Goal: Task Accomplishment & Management: Complete application form

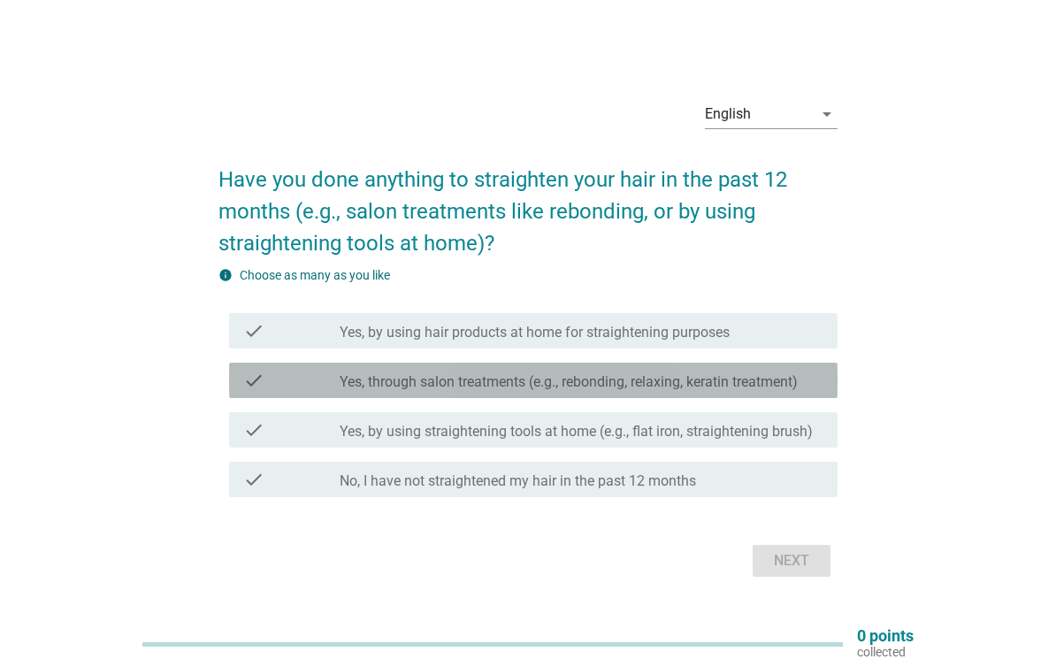
click at [264, 377] on div "check" at bounding box center [291, 380] width 96 height 21
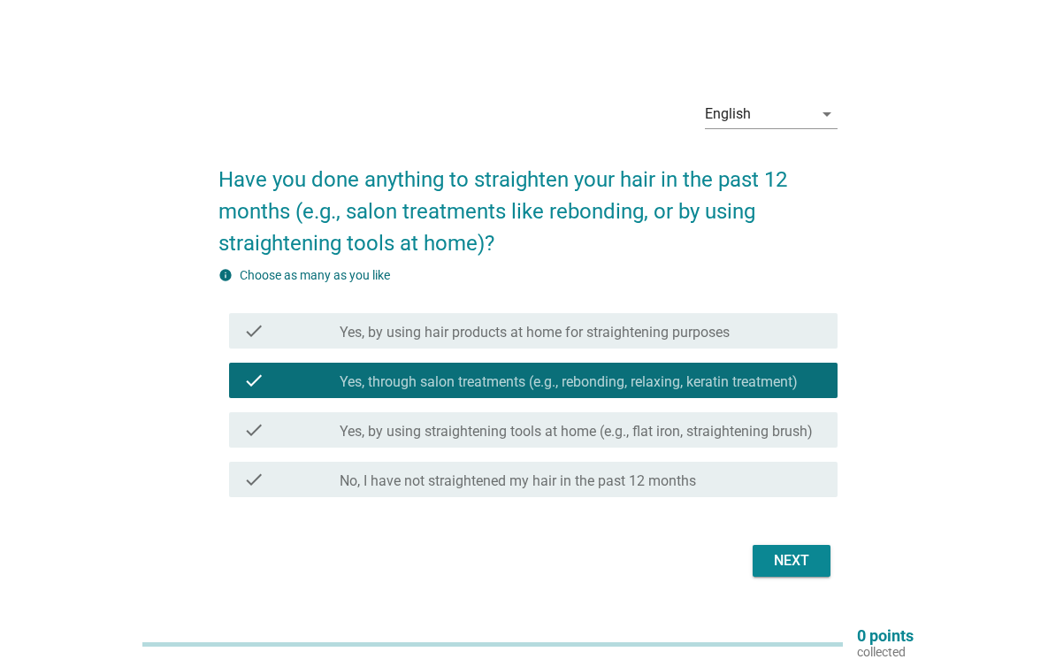
click at [791, 560] on div "Next" at bounding box center [792, 560] width 50 height 21
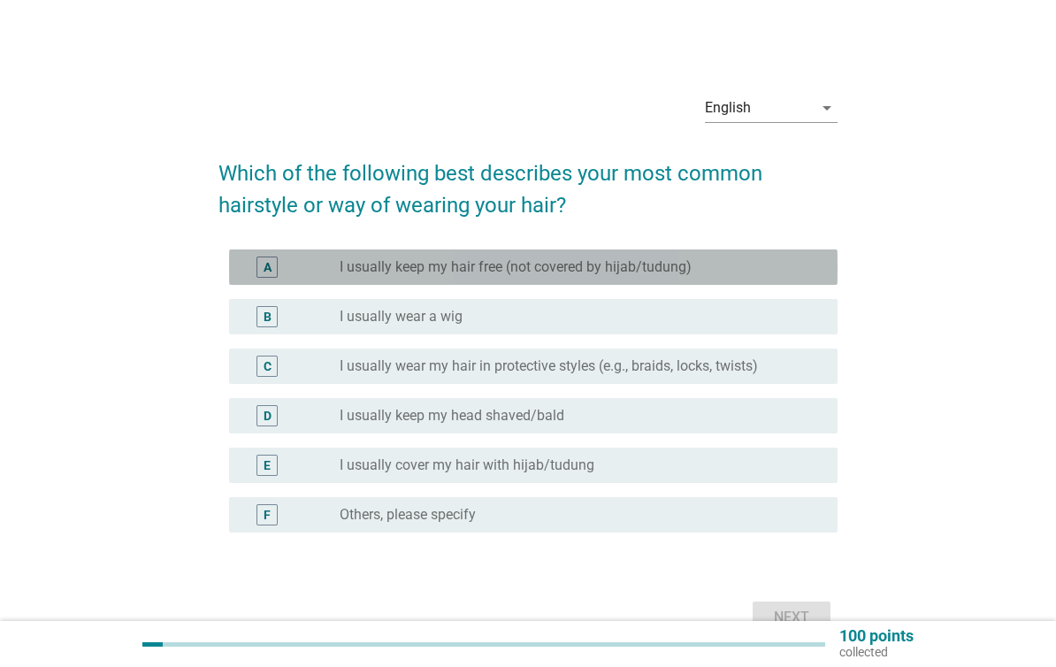
click at [257, 271] on div "A" at bounding box center [266, 266] width 21 height 21
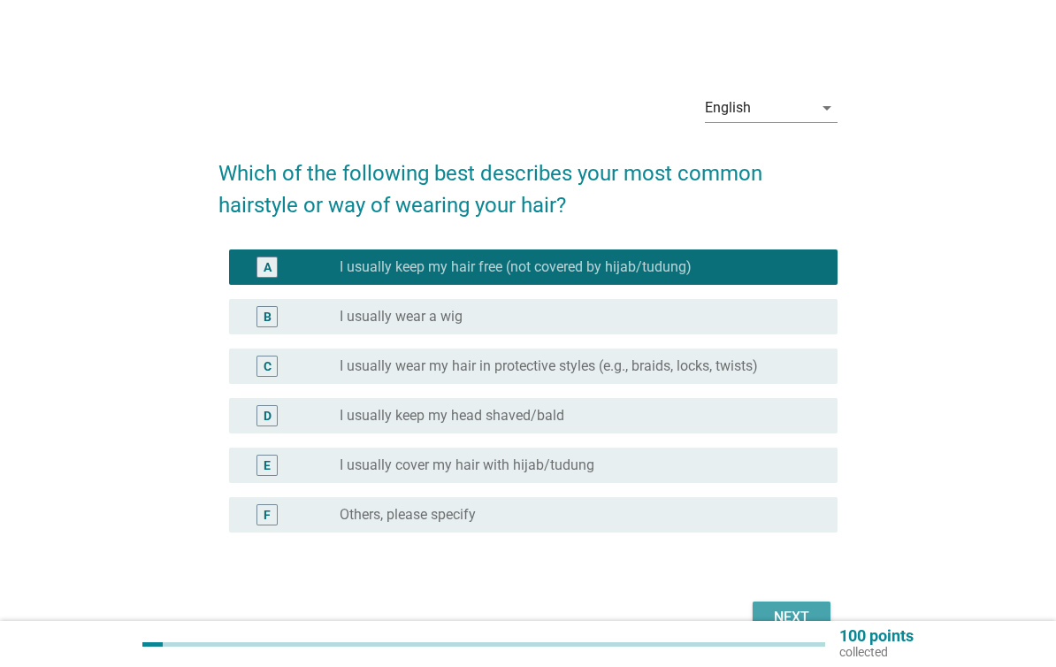
click at [806, 604] on button "Next" at bounding box center [792, 617] width 78 height 32
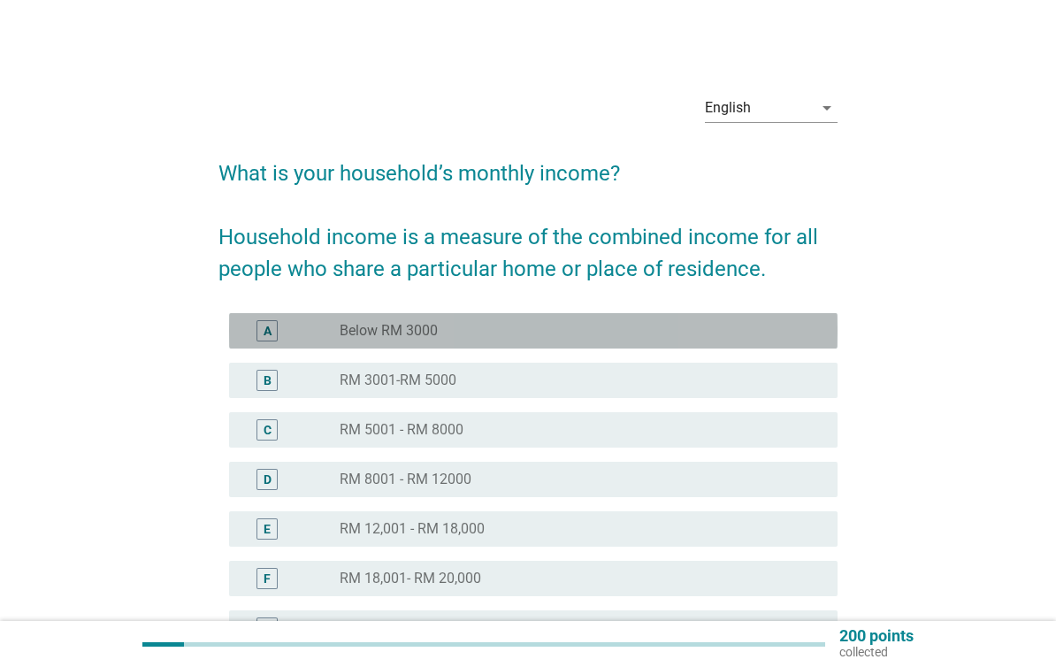
click at [256, 324] on div "A" at bounding box center [267, 330] width 49 height 21
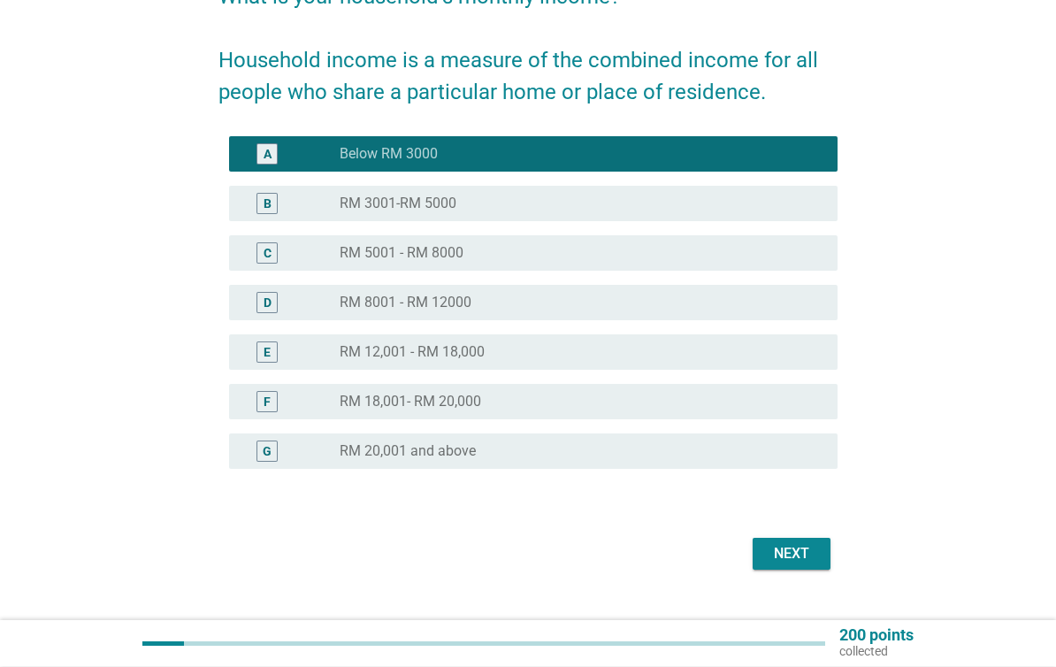
scroll to position [177, 0]
click at [803, 555] on div "Next" at bounding box center [792, 553] width 50 height 21
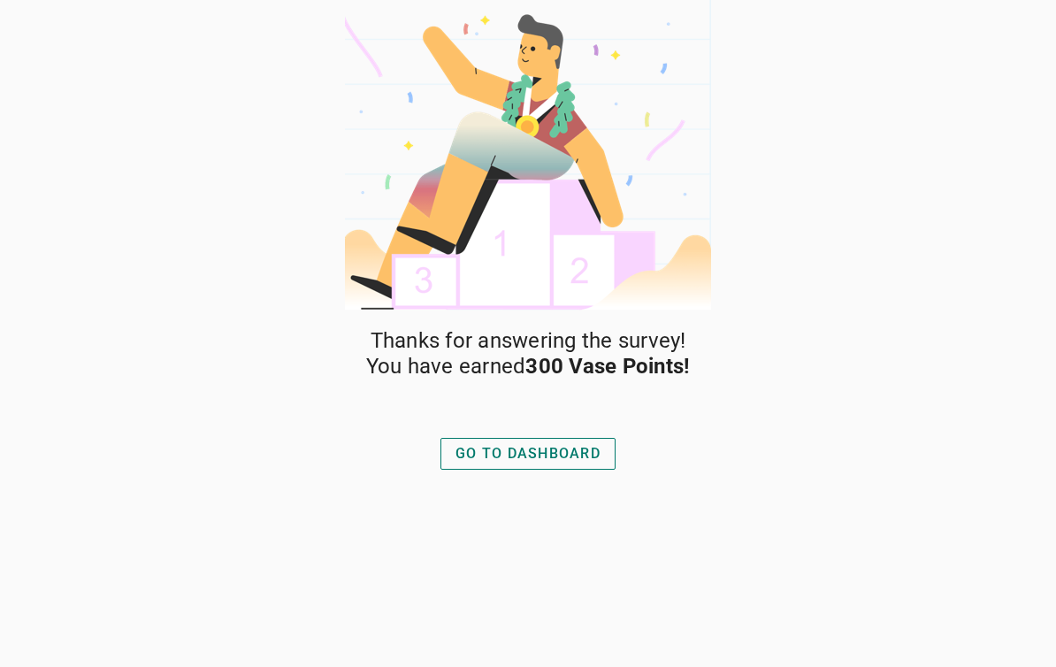
click at [508, 427] on div "Thanks for answering the survey! You have earned 300 Vase Points! GO TO DASHBOA…" at bounding box center [527, 497] width 371 height 339
click at [505, 451] on div "GO TO DASHBOARD" at bounding box center [527, 453] width 145 height 21
